Goal: Task Accomplishment & Management: Use online tool/utility

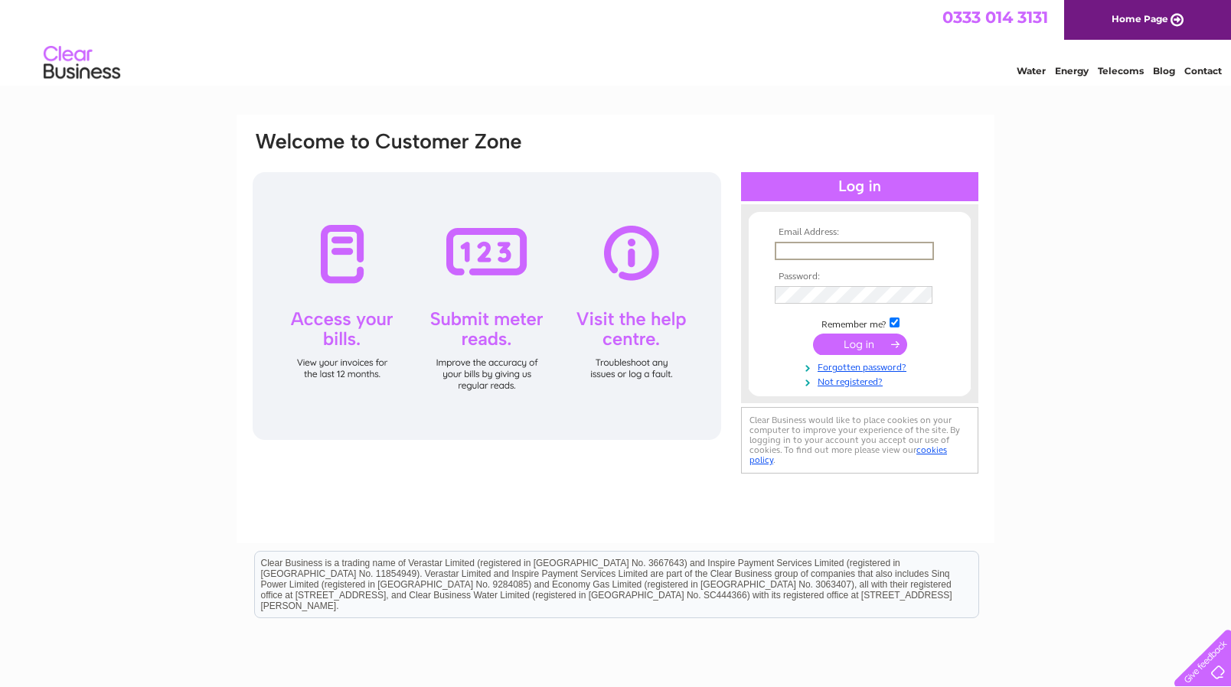
type input "info@renubathrooms.co.uk"
click at [859, 343] on input "submit" at bounding box center [860, 344] width 94 height 21
click at [875, 341] on input "submit" at bounding box center [860, 344] width 94 height 21
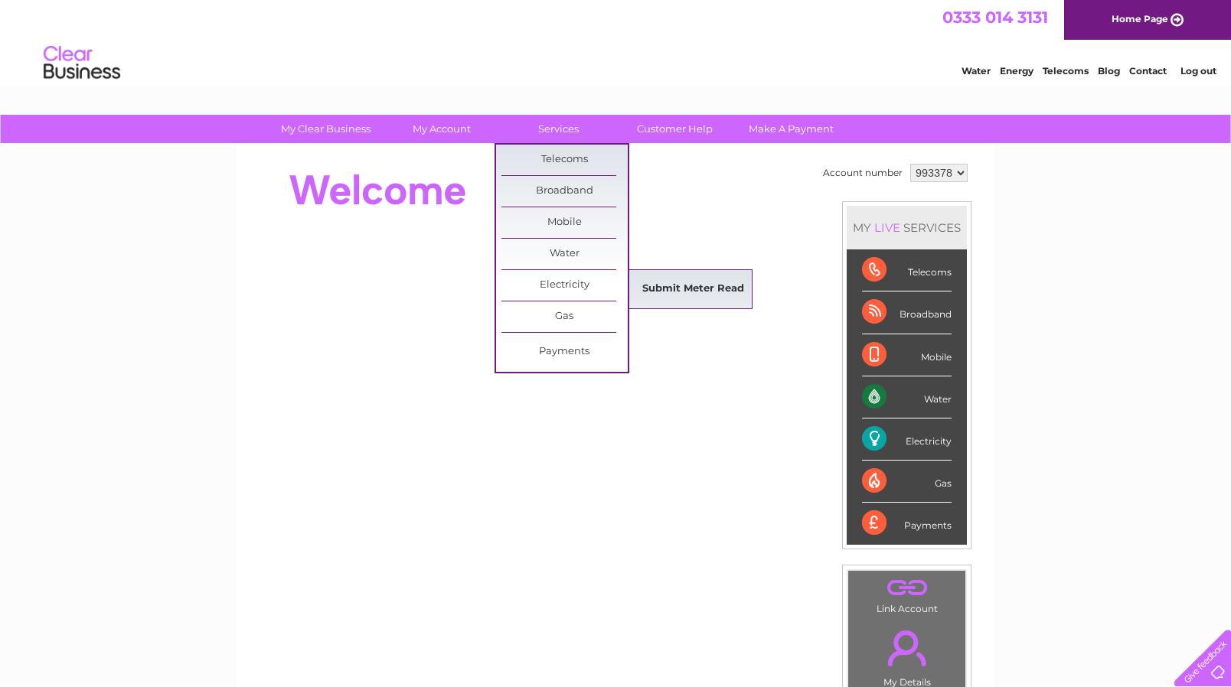
click at [665, 285] on link "Submit Meter Read" at bounding box center [693, 289] width 126 height 31
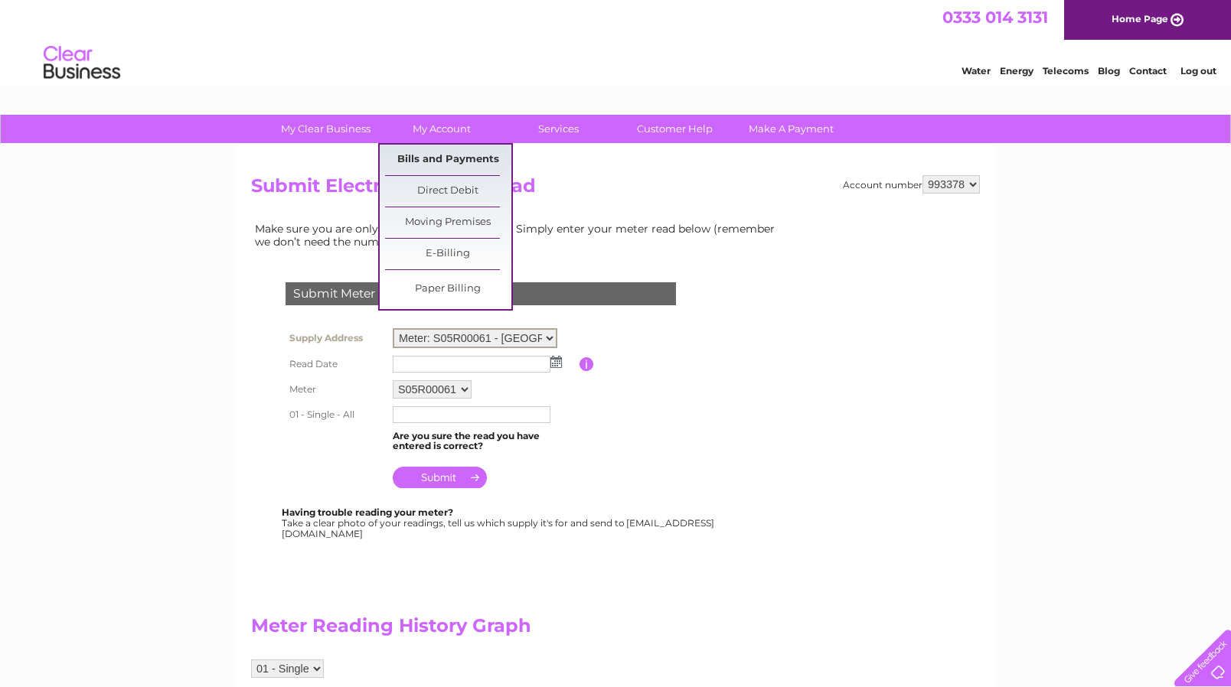
click at [432, 161] on link "Bills and Payments" at bounding box center [448, 160] width 126 height 31
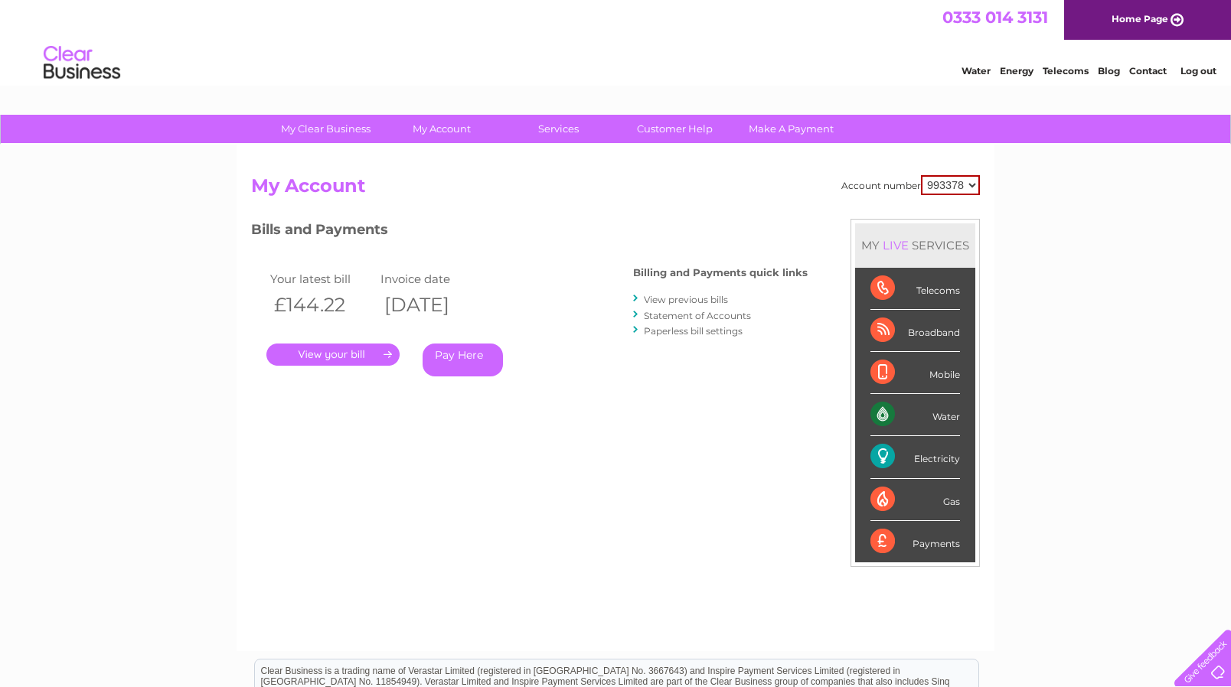
click at [373, 354] on link "." at bounding box center [332, 355] width 133 height 22
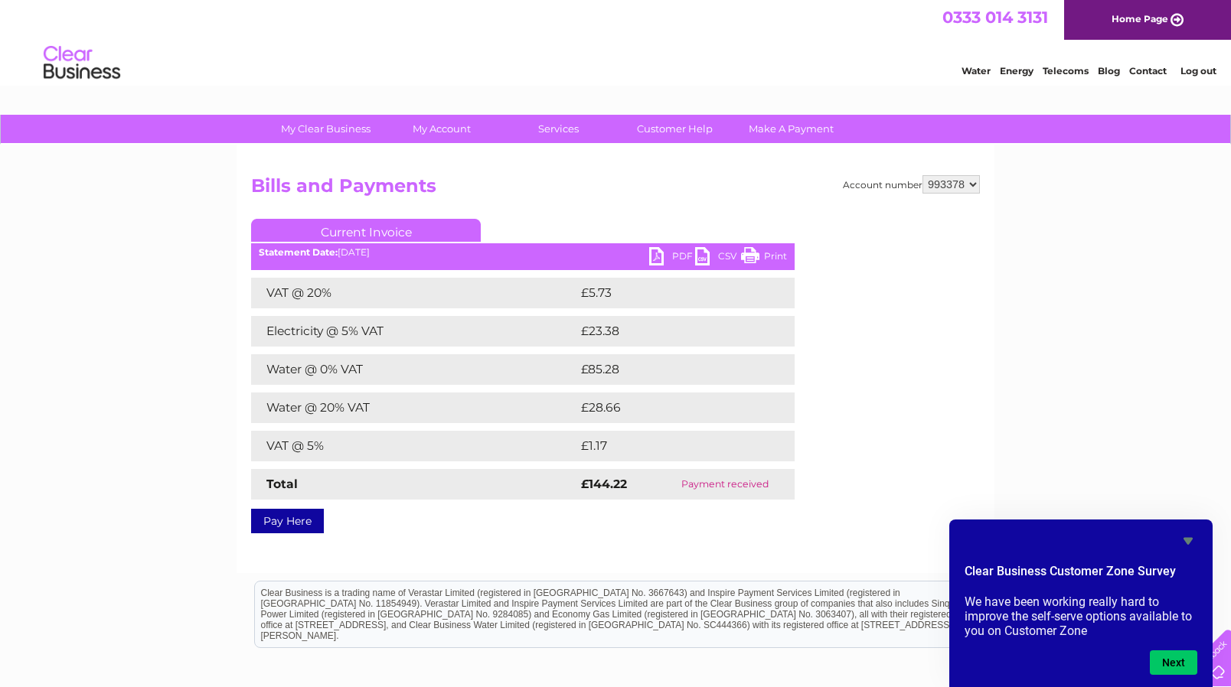
click at [1185, 540] on icon "Hide survey" at bounding box center [1187, 541] width 9 height 7
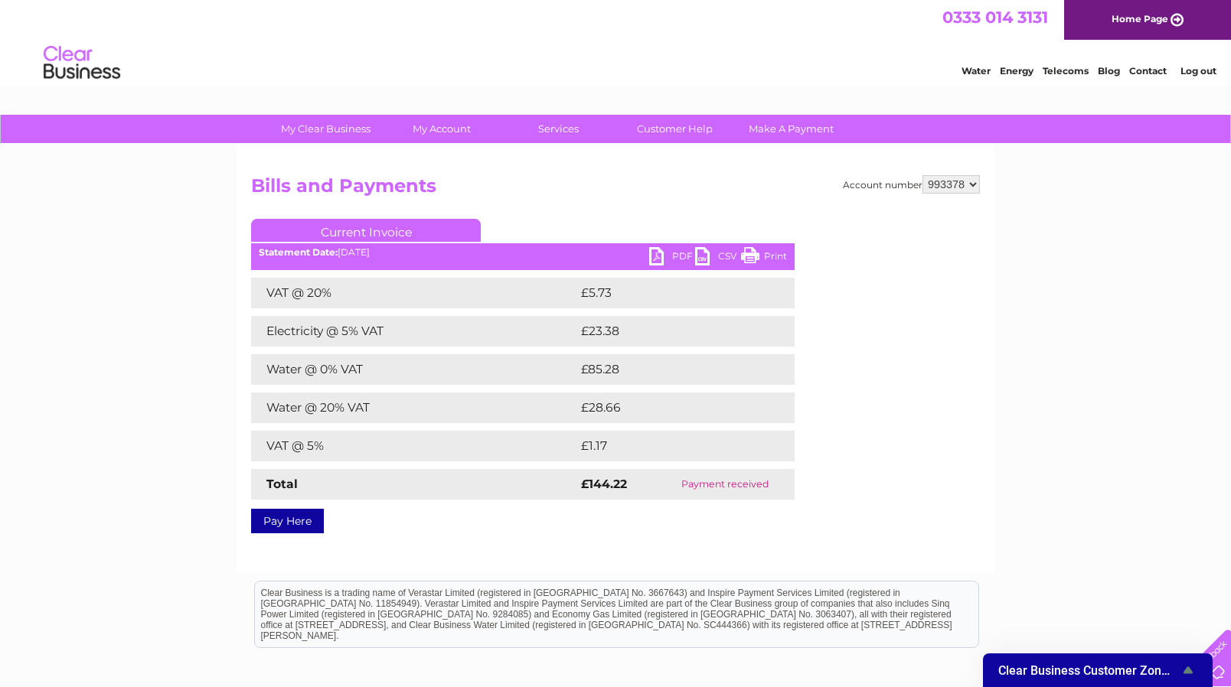
click at [409, 230] on link "Current Invoice" at bounding box center [366, 230] width 230 height 23
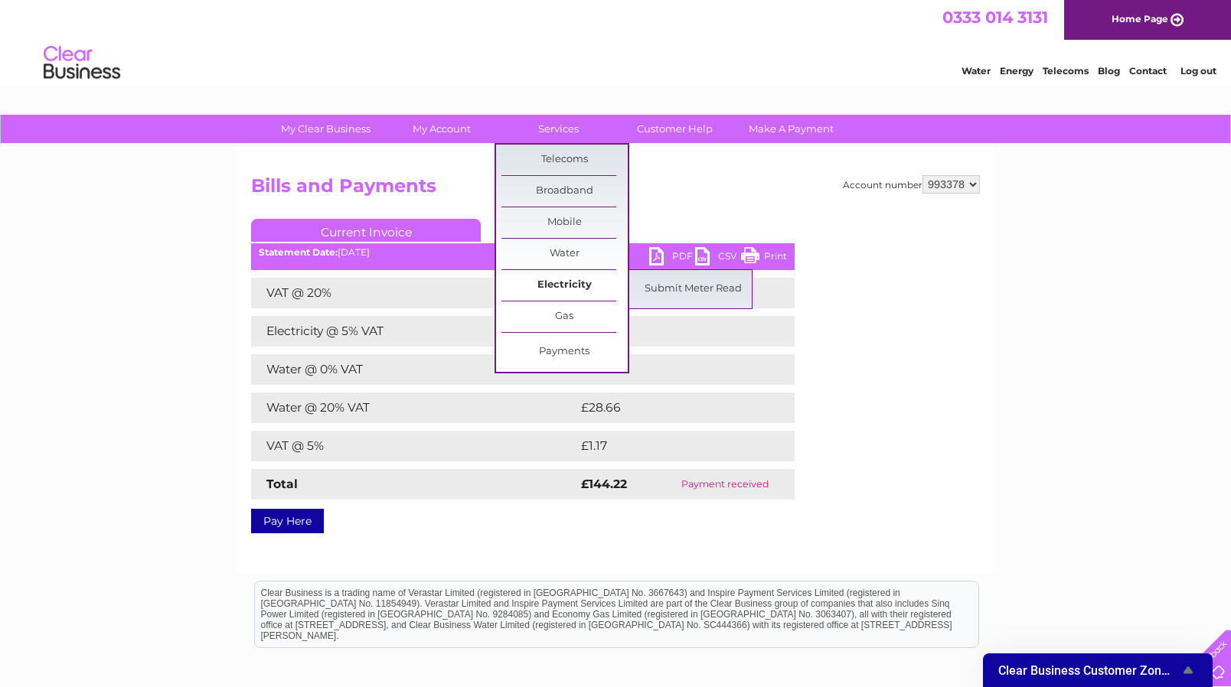
click at [581, 282] on link "Electricity" at bounding box center [564, 285] width 126 height 31
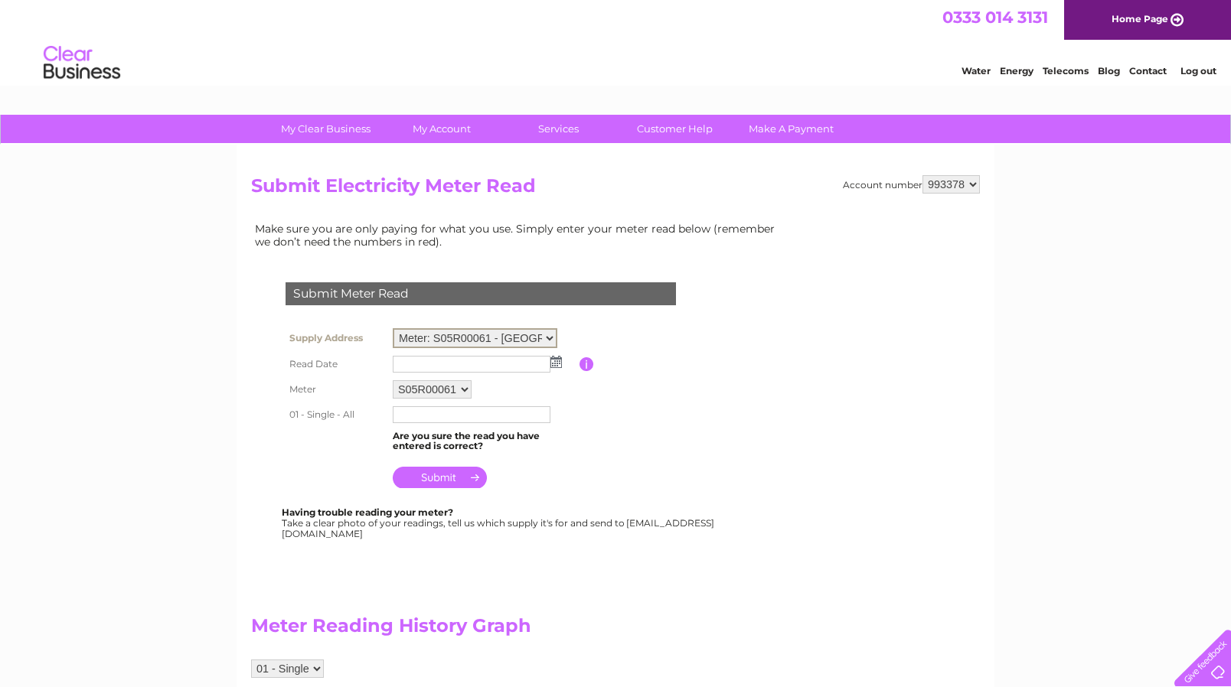
select select "141346"
select select "91232"
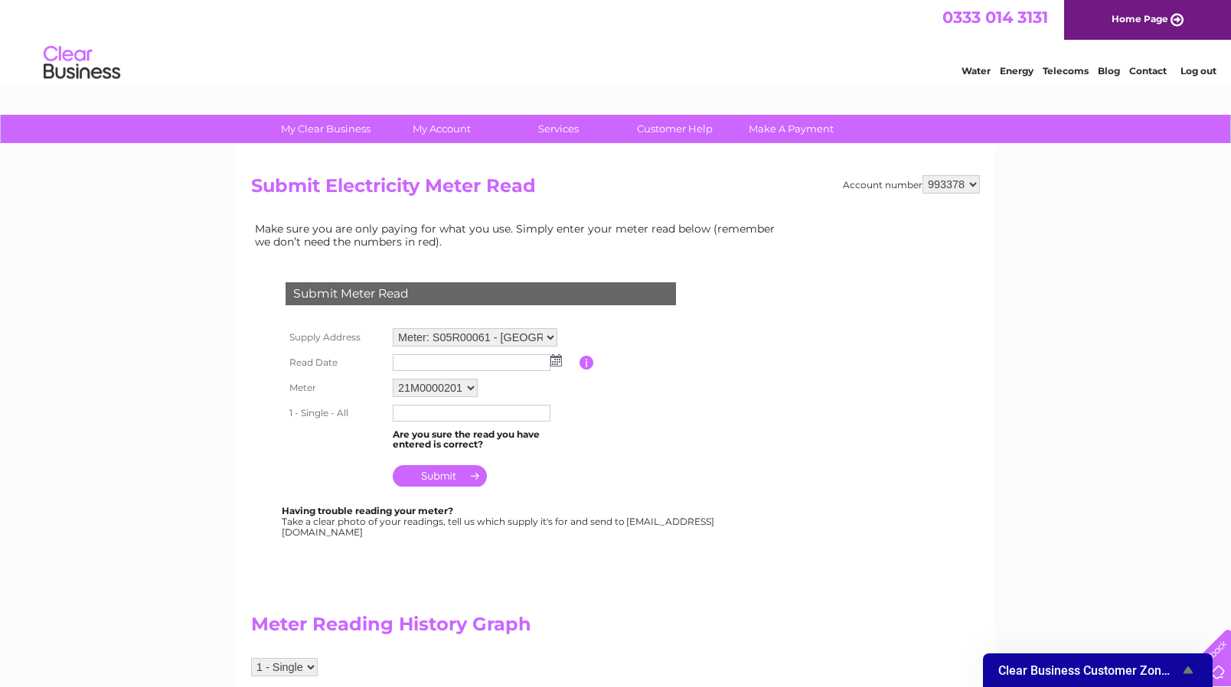
click at [558, 361] on img at bounding box center [555, 360] width 11 height 12
click at [556, 363] on img at bounding box center [555, 360] width 11 height 12
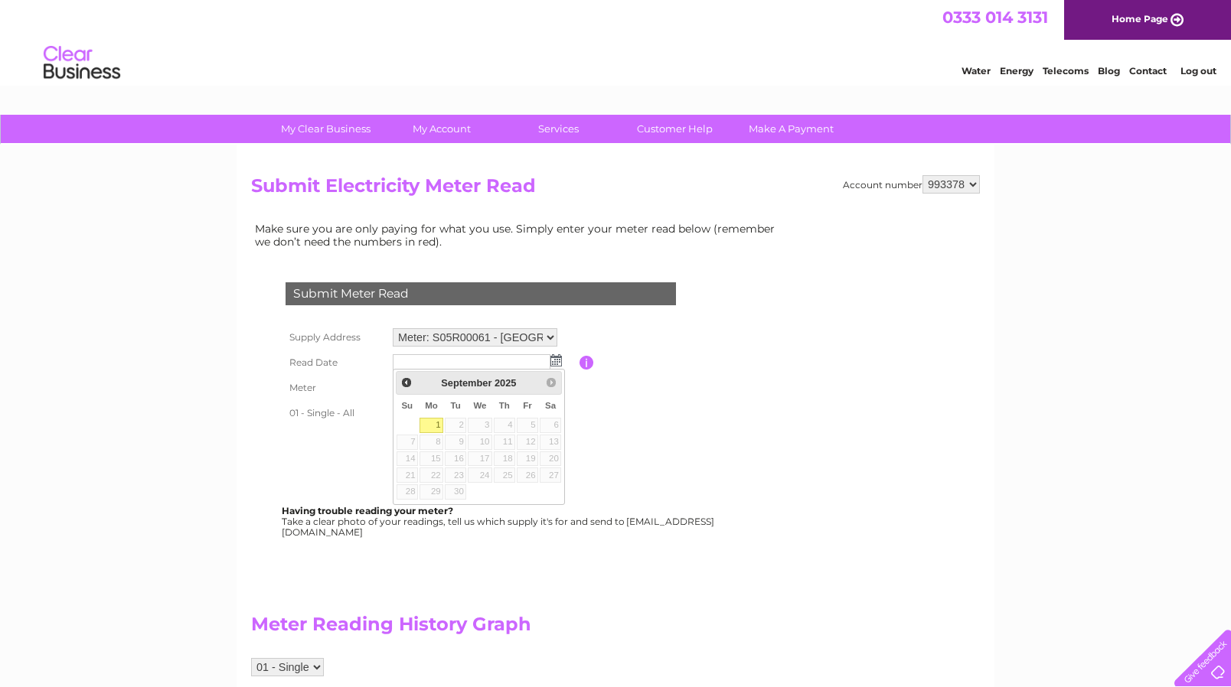
click at [429, 428] on link "1" at bounding box center [431, 425] width 24 height 15
type input "2025/09/01"
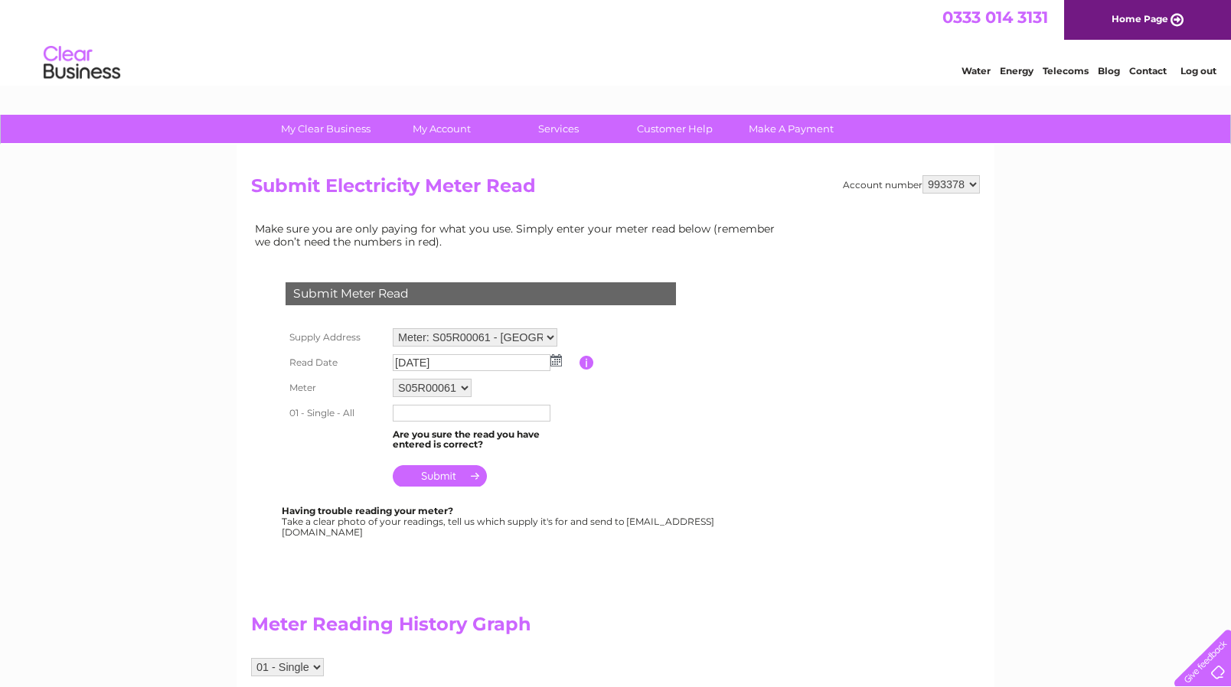
click at [438, 413] on input "text" at bounding box center [472, 413] width 158 height 17
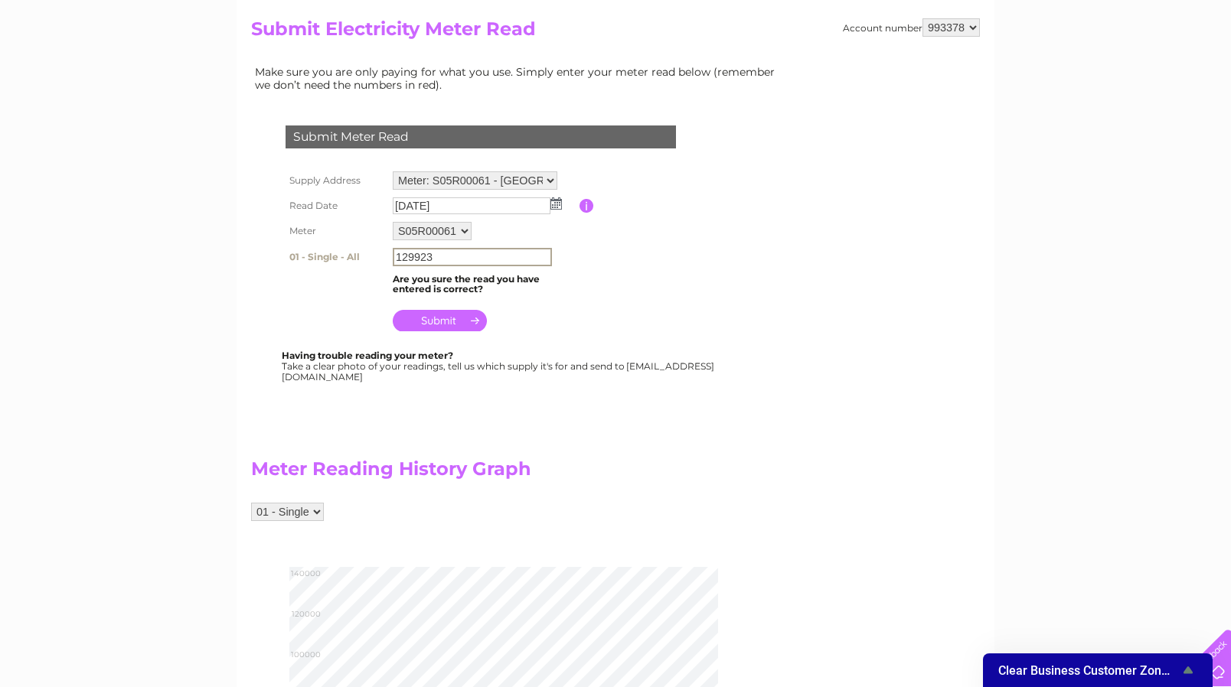
scroll to position [146, 0]
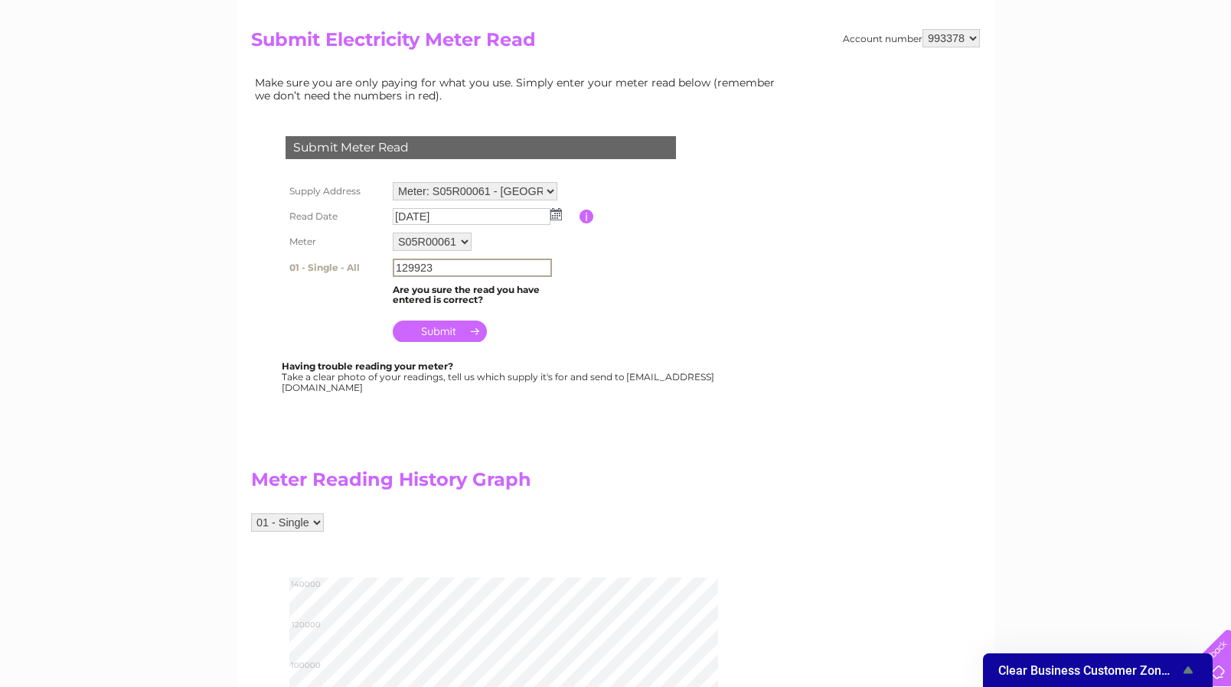
type input "129923"
click at [465, 330] on input "submit" at bounding box center [440, 331] width 94 height 21
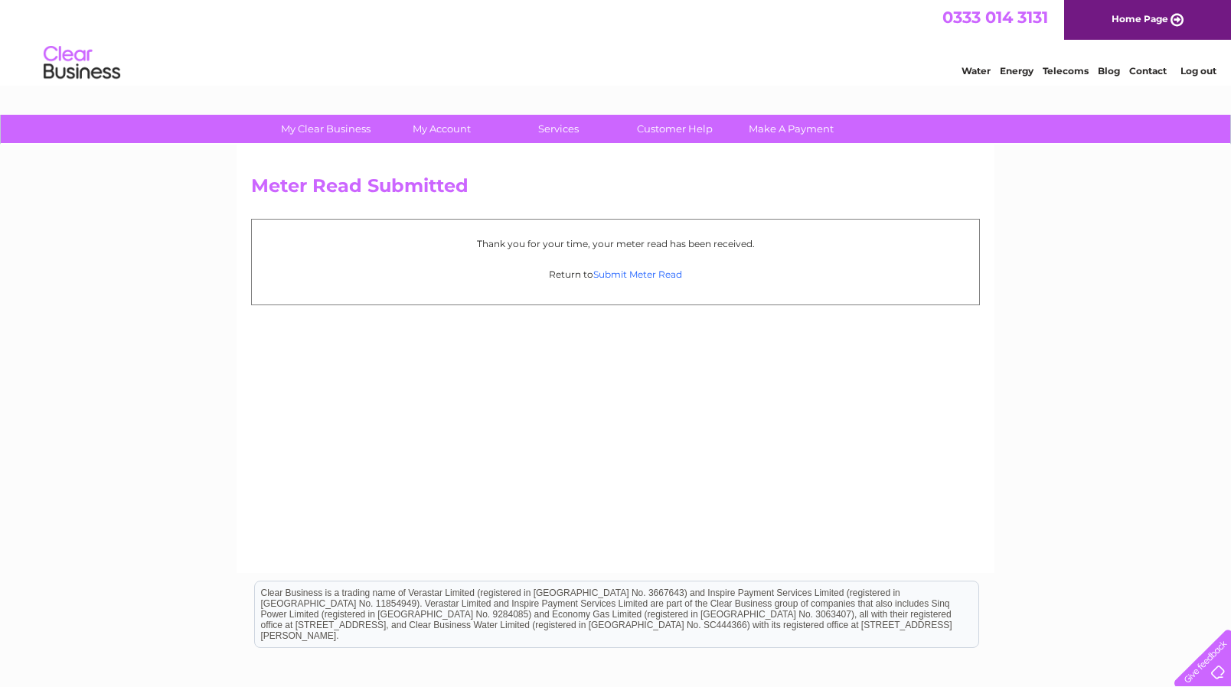
click at [631, 277] on link "Submit Meter Read" at bounding box center [637, 274] width 89 height 11
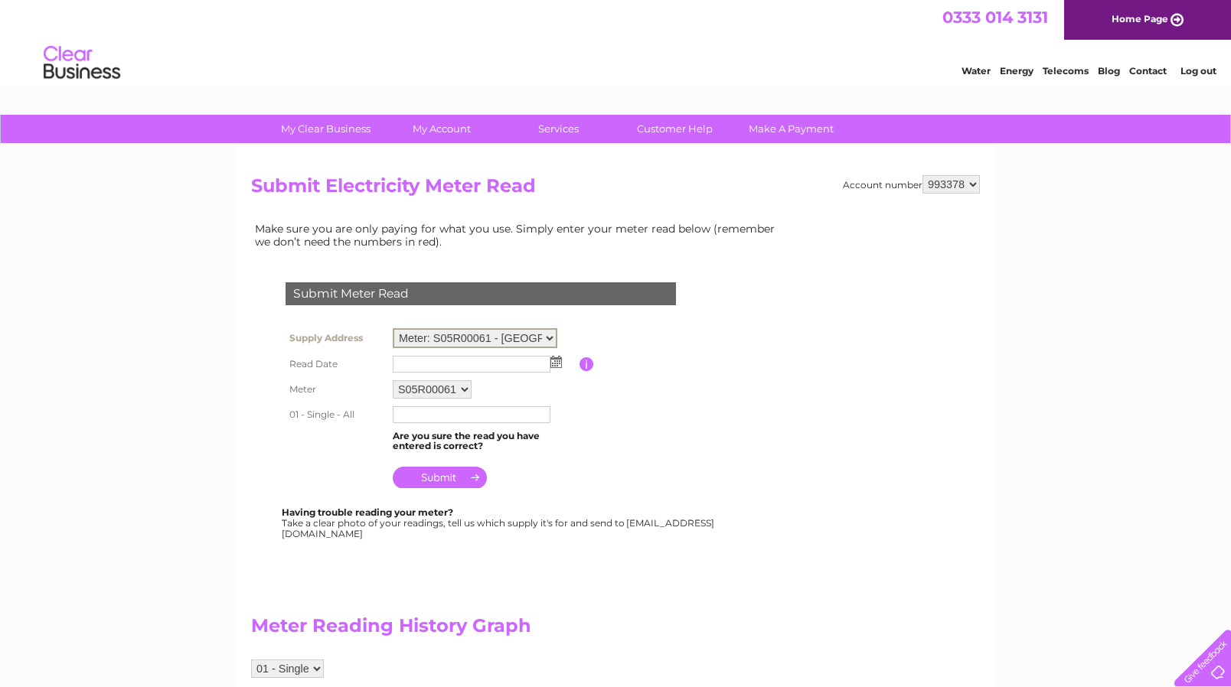
select select "141346"
click at [553, 362] on img at bounding box center [555, 362] width 11 height 12
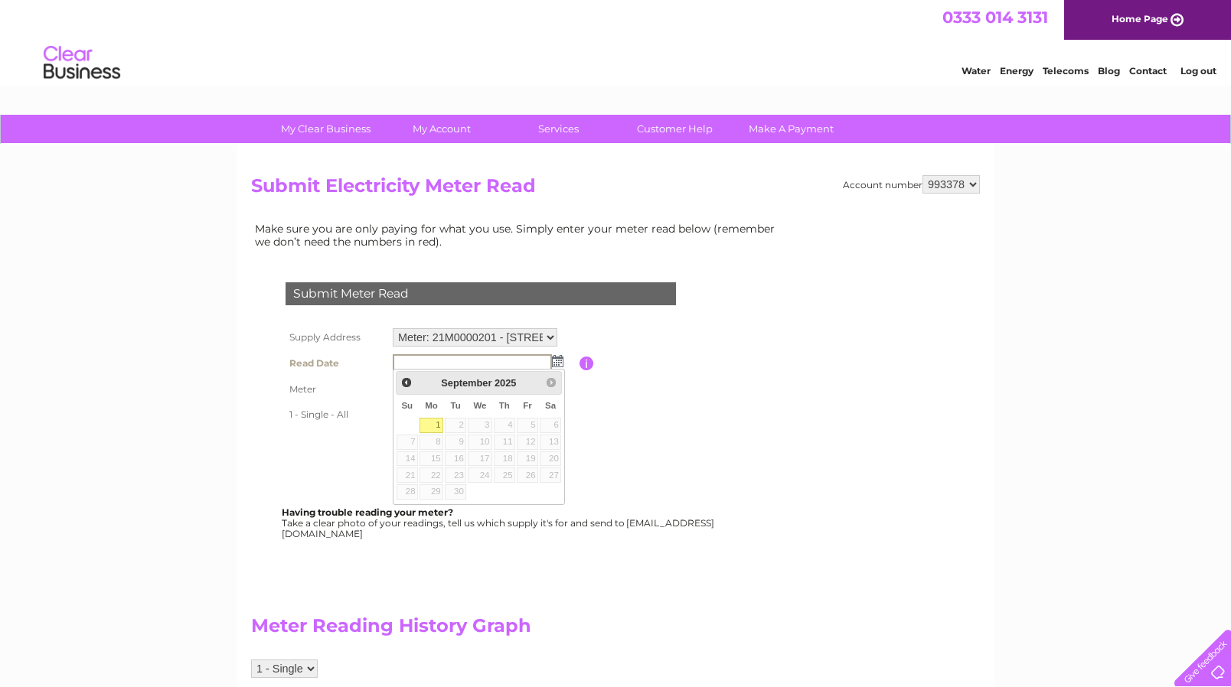
click at [433, 424] on link "1" at bounding box center [431, 425] width 24 height 15
type input "2025/09/01"
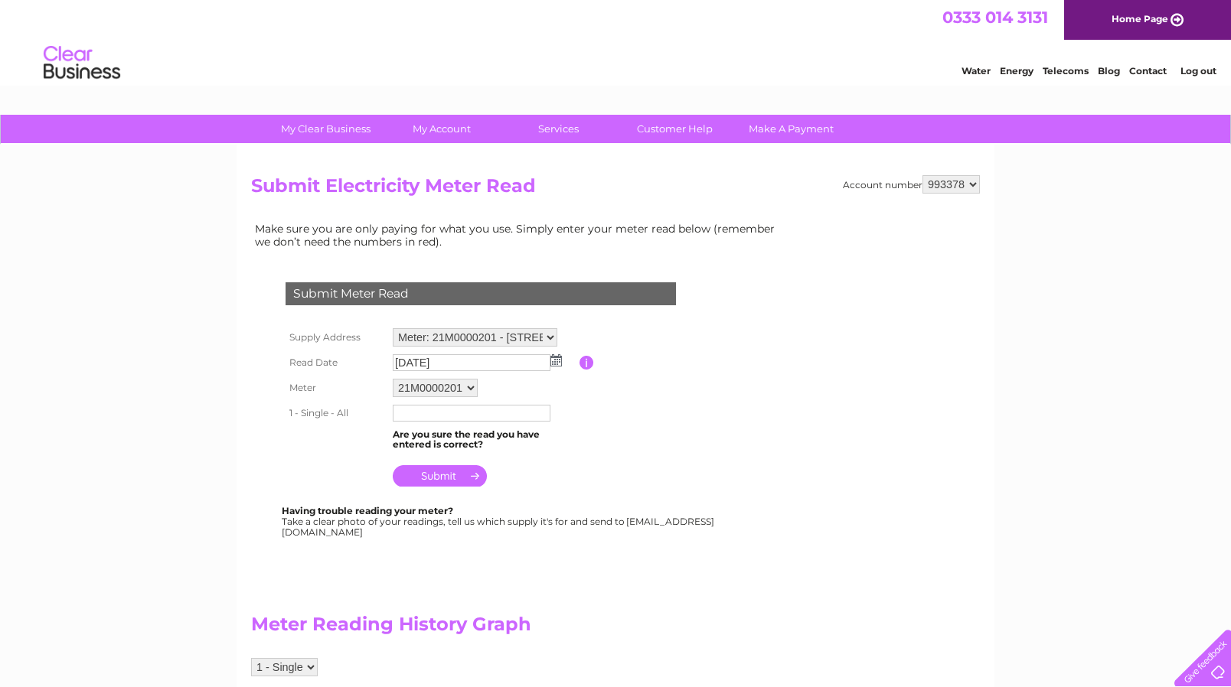
click at [456, 405] on input "text" at bounding box center [472, 413] width 158 height 17
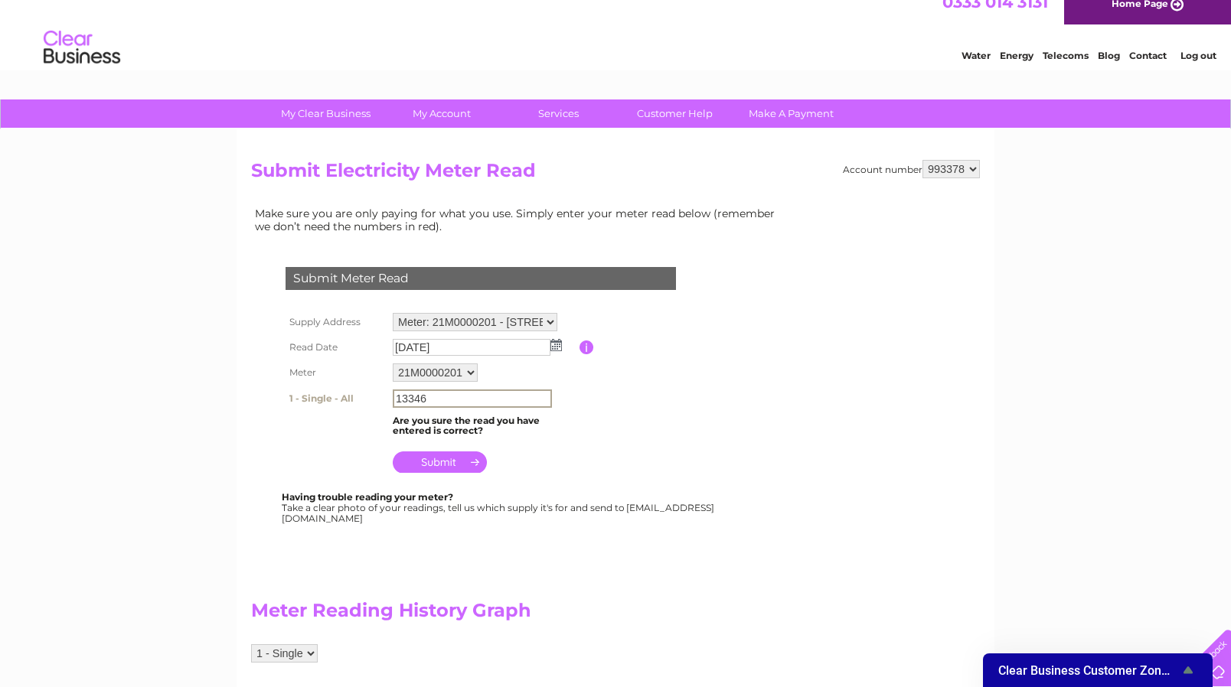
scroll to position [18, 0]
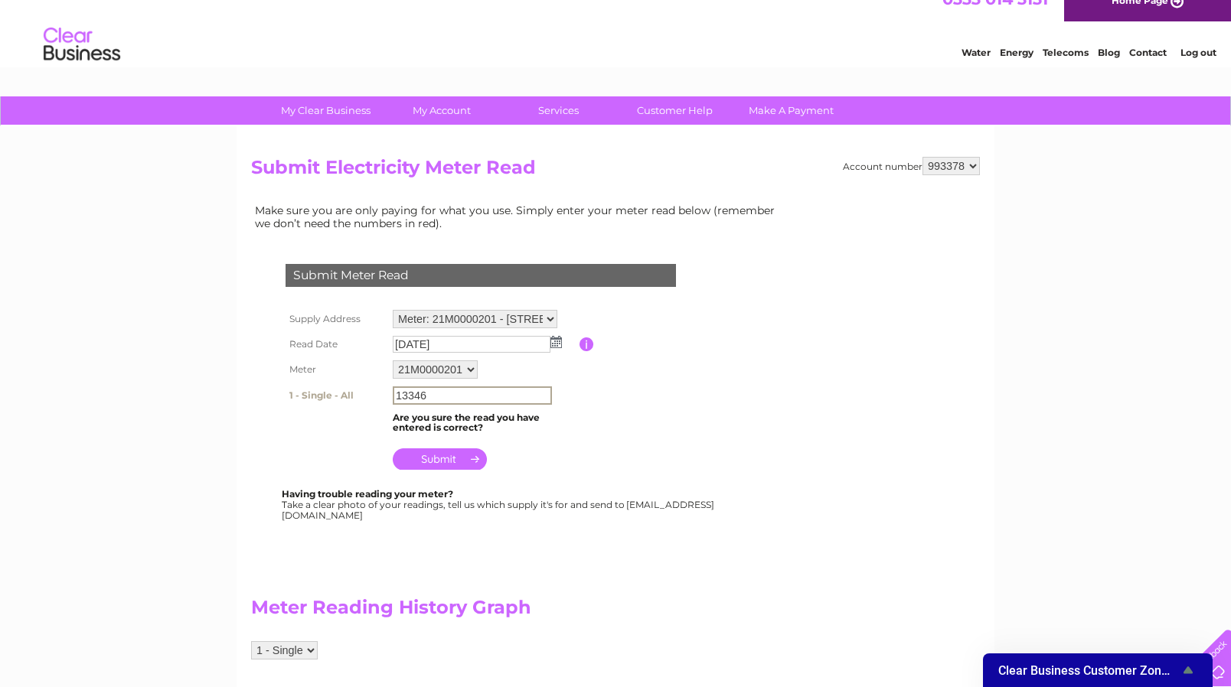
type input "13346"
click at [446, 461] on input "submit" at bounding box center [440, 458] width 94 height 21
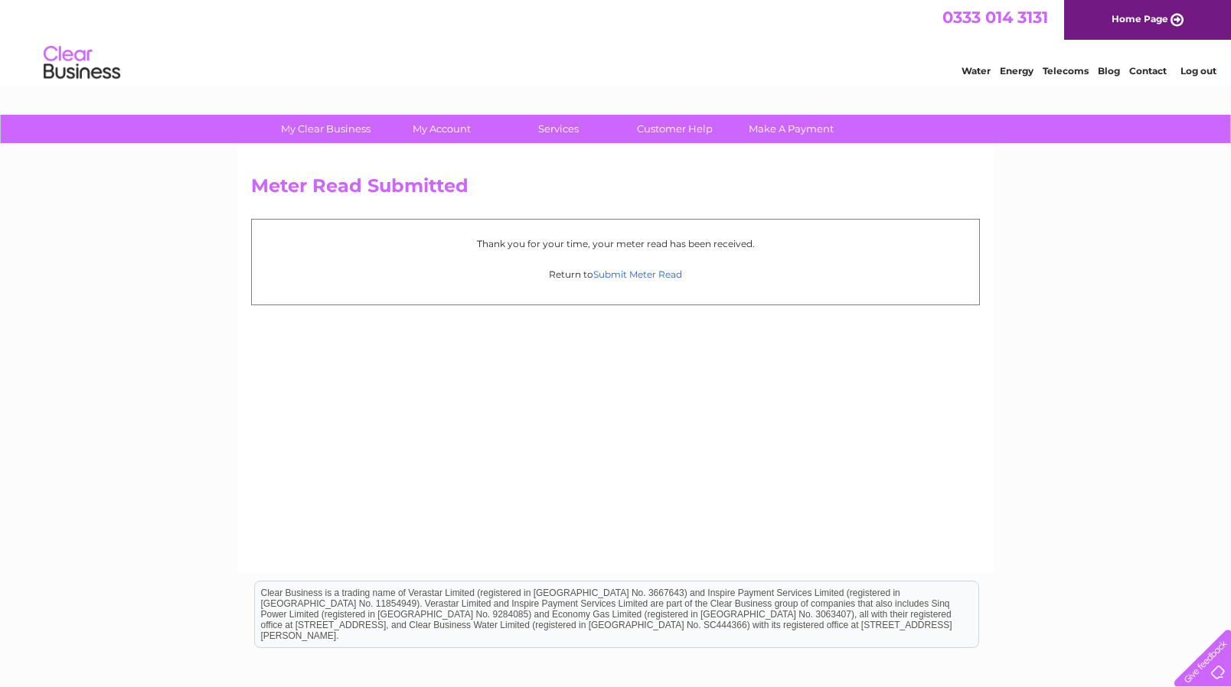
click at [621, 274] on link "Submit Meter Read" at bounding box center [637, 274] width 89 height 11
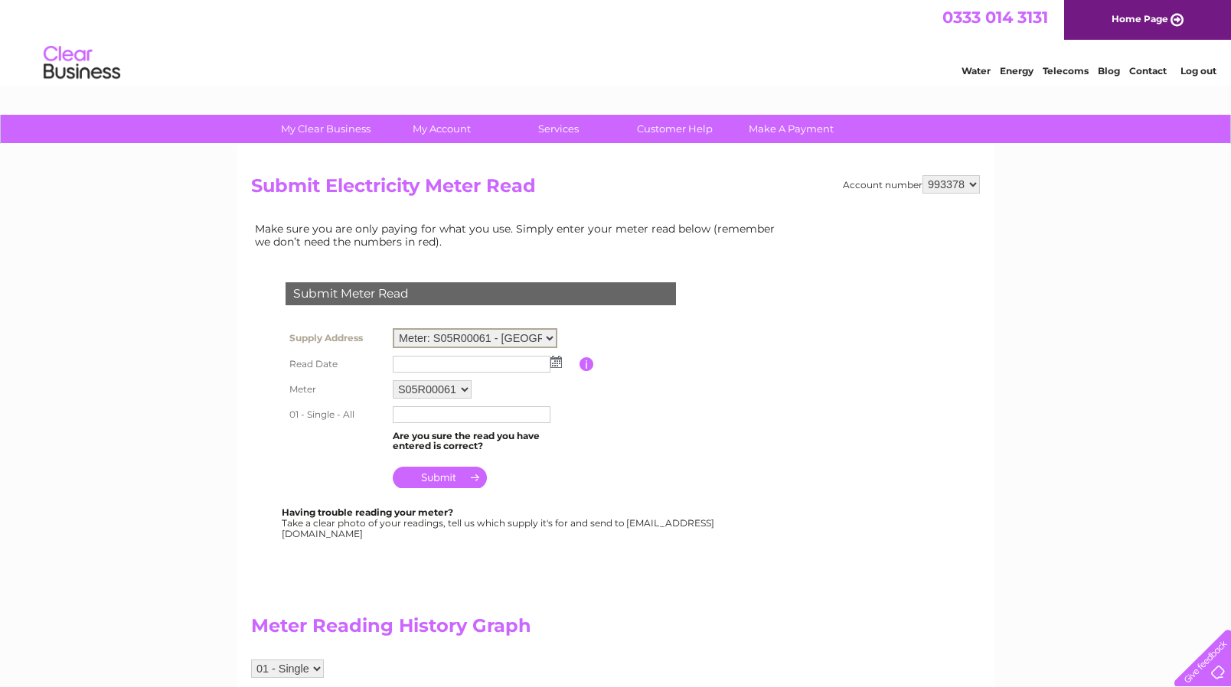
select select "137172"
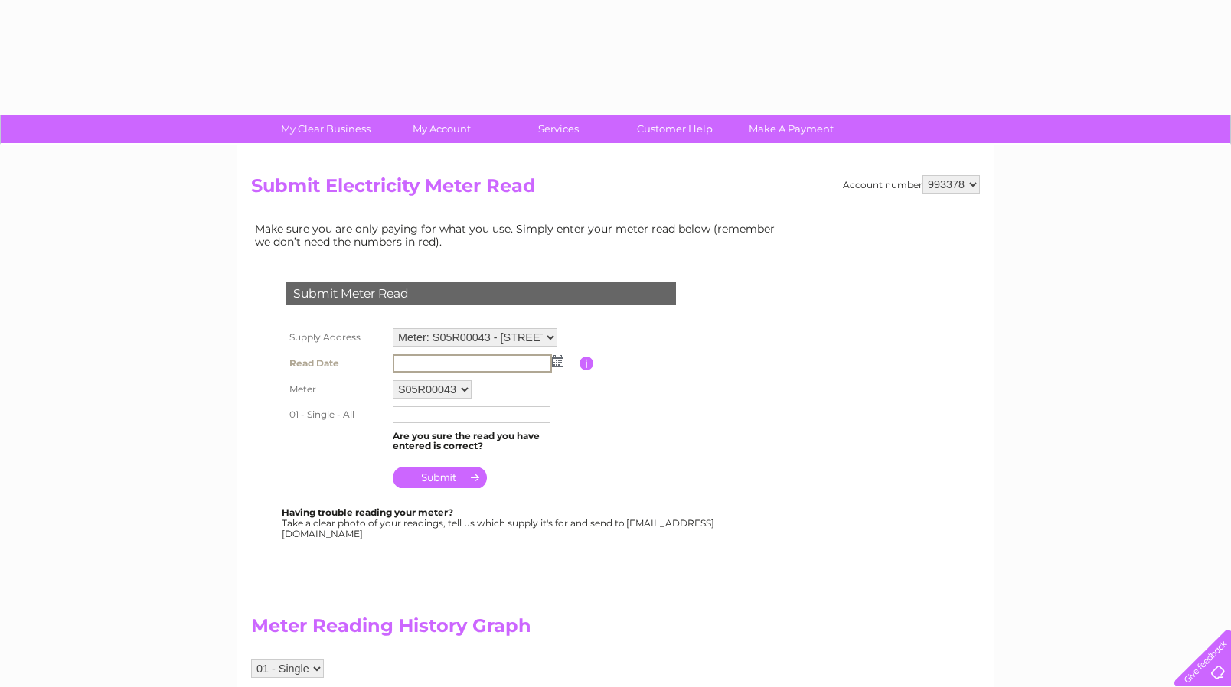
click at [516, 359] on input "text" at bounding box center [472, 363] width 159 height 18
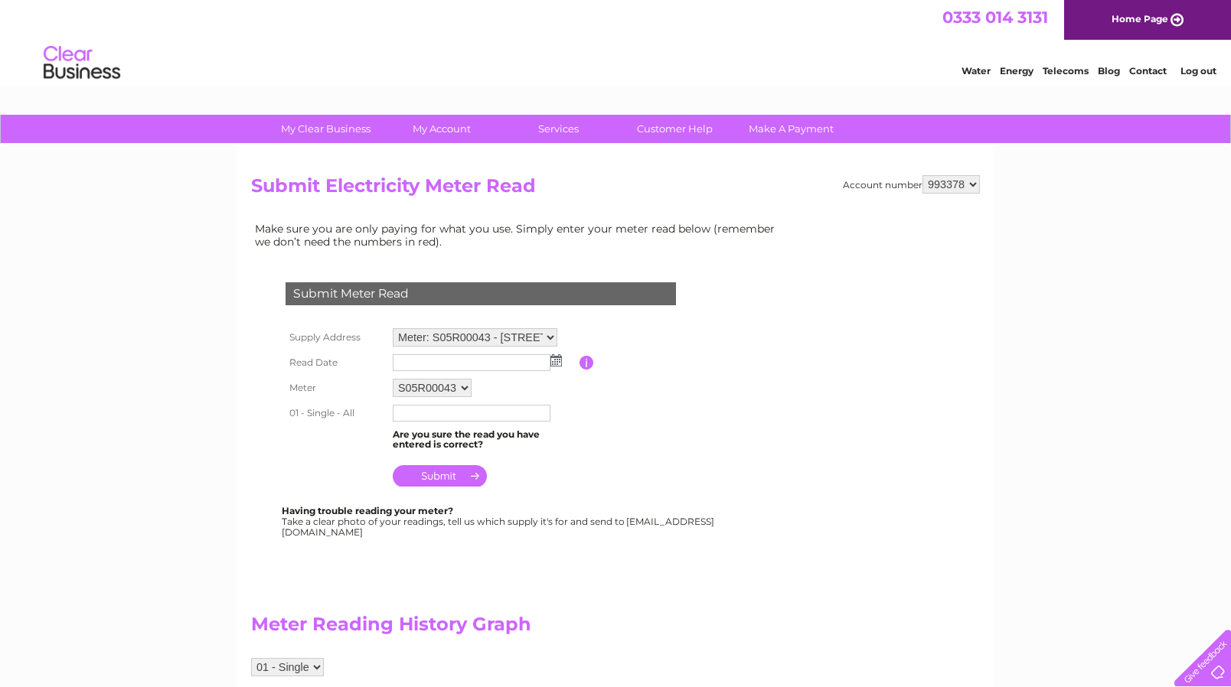
click at [554, 360] on img at bounding box center [555, 360] width 11 height 12
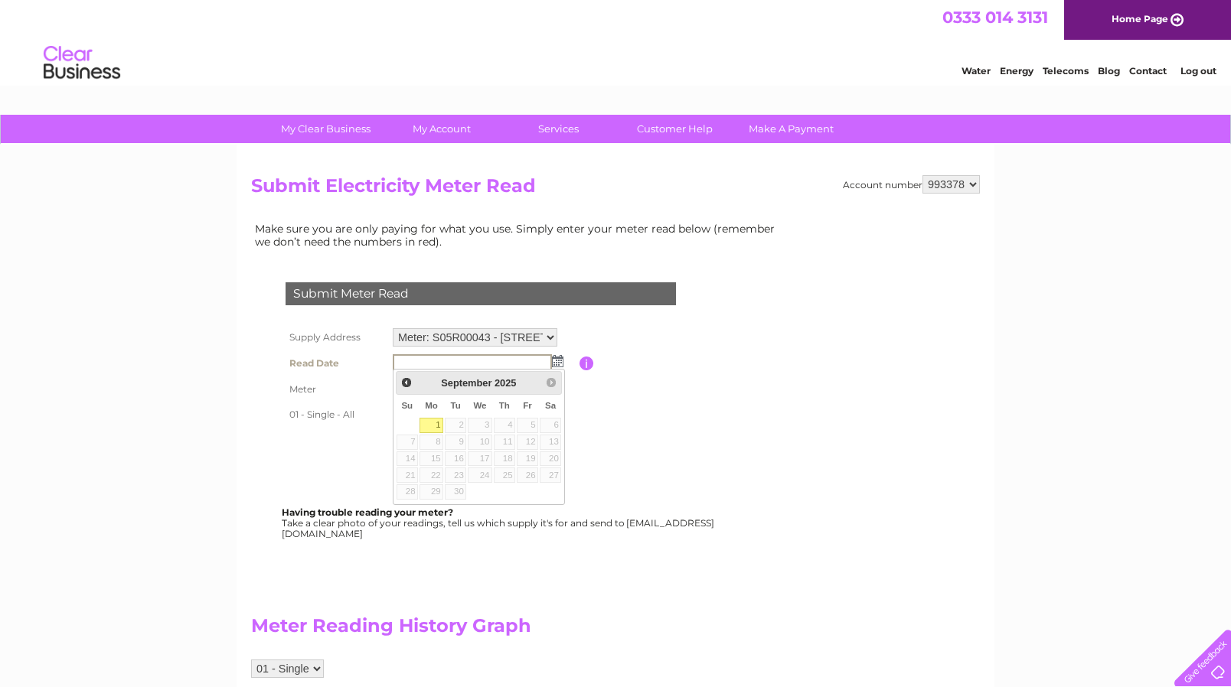
click at [431, 421] on link "1" at bounding box center [431, 425] width 24 height 15
type input "[DATE]"
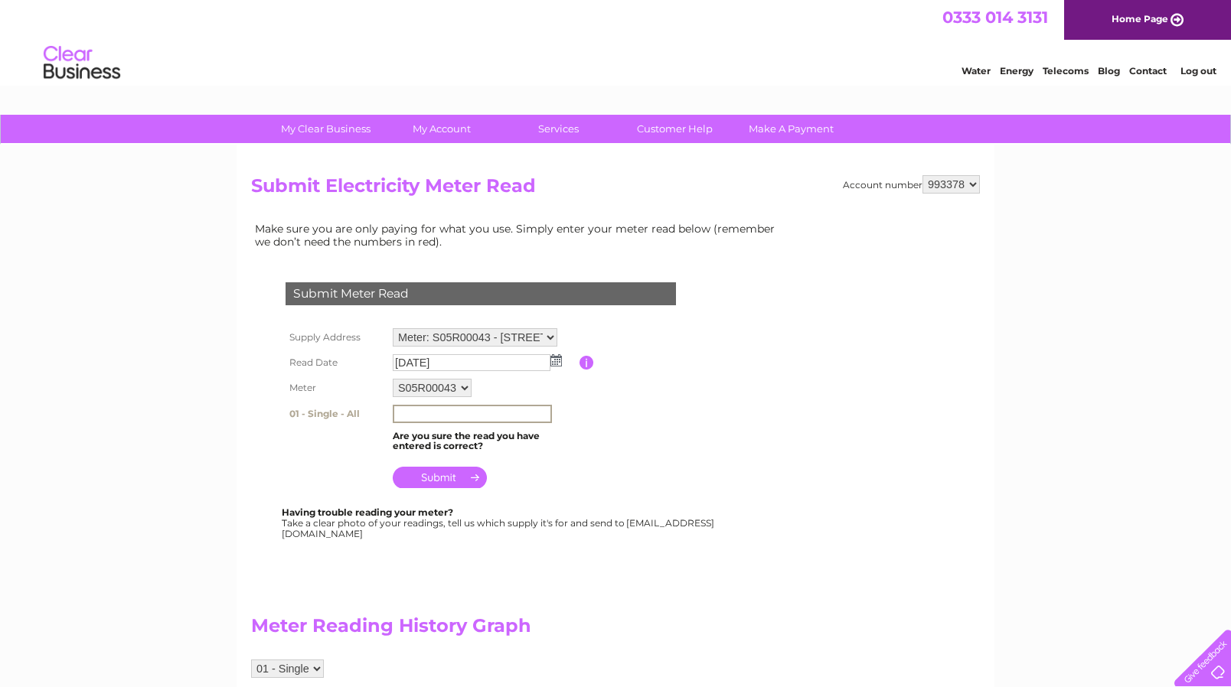
click at [480, 408] on input "text" at bounding box center [472, 414] width 159 height 18
type input "5424"
click at [465, 473] on input "submit" at bounding box center [440, 475] width 94 height 21
